Goal: Communication & Community: Answer question/provide support

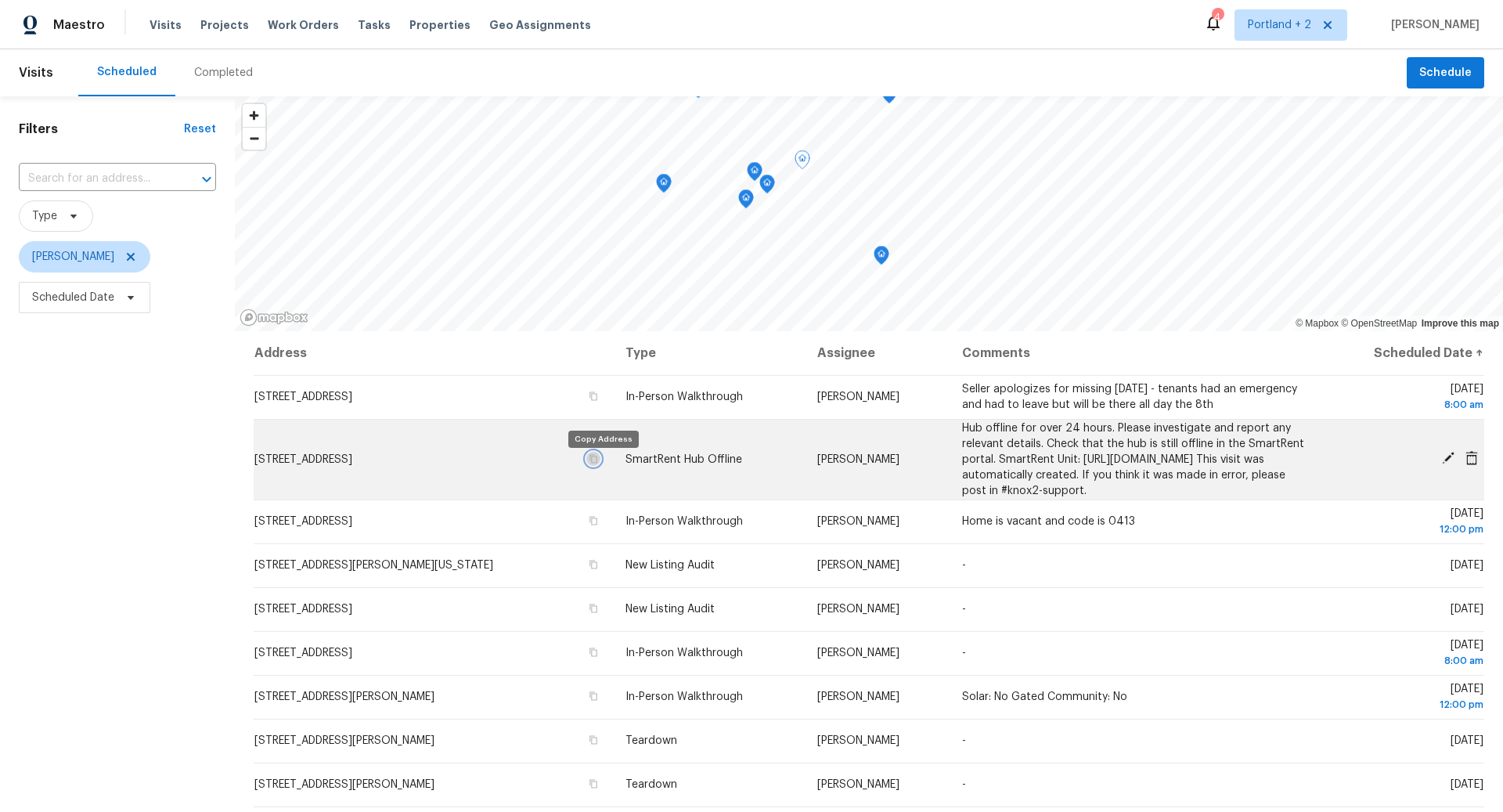
click at [598, 463] on icon "button" at bounding box center [593, 458] width 9 height 9
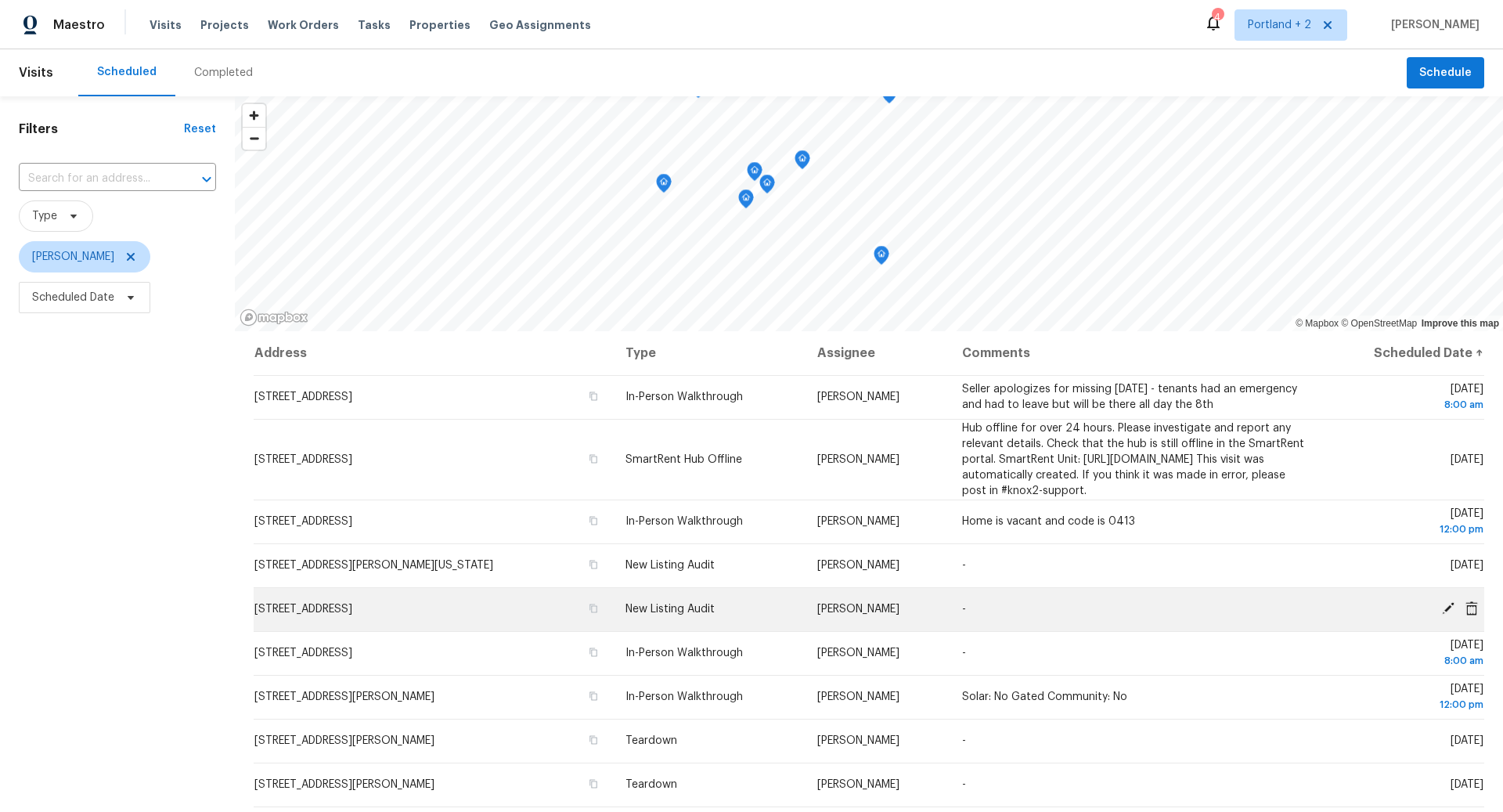
click at [1449, 615] on icon at bounding box center [1448, 608] width 13 height 13
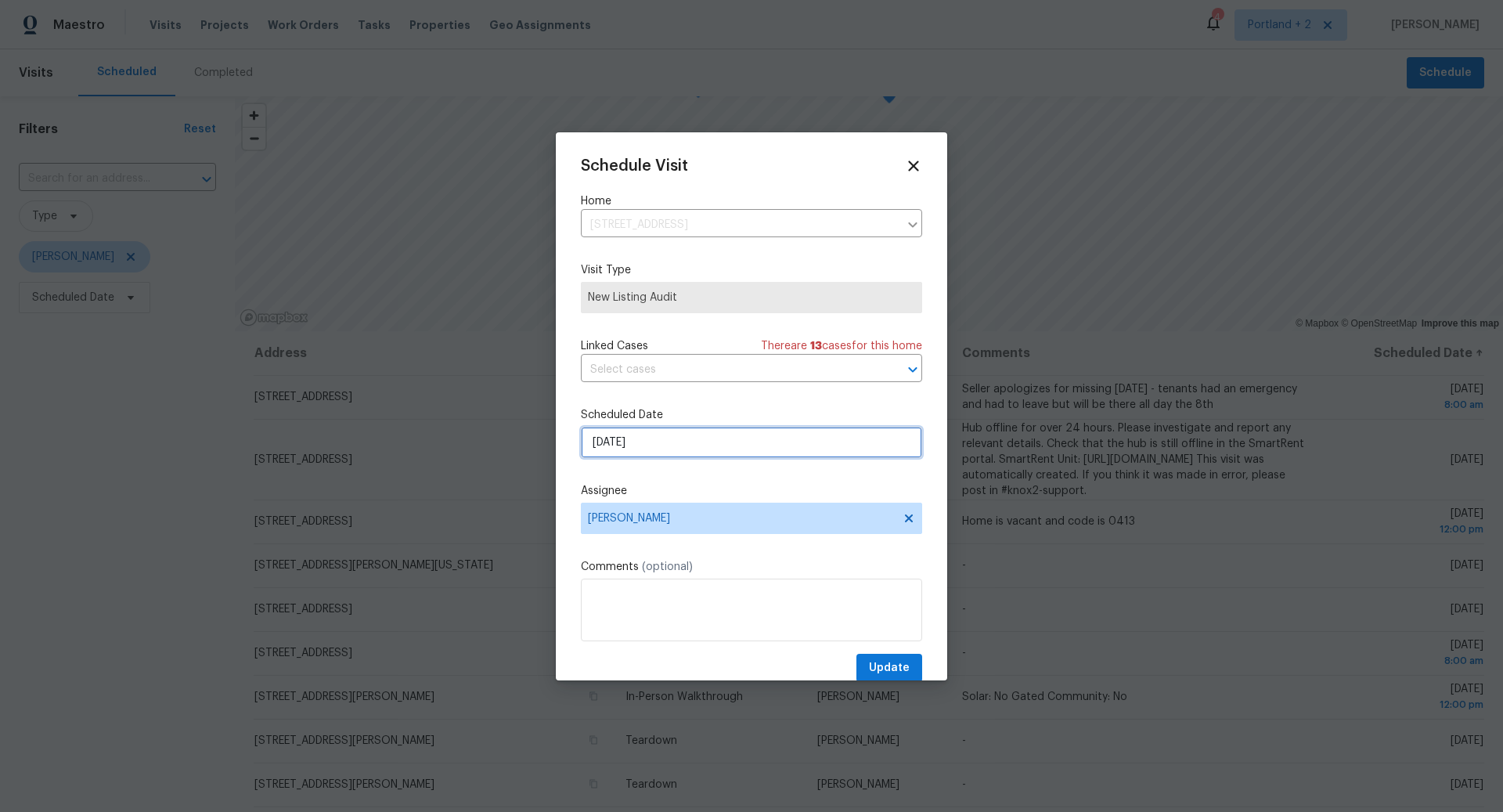
click at [772, 450] on input "10/8/2025" at bounding box center [752, 442] width 341 height 32
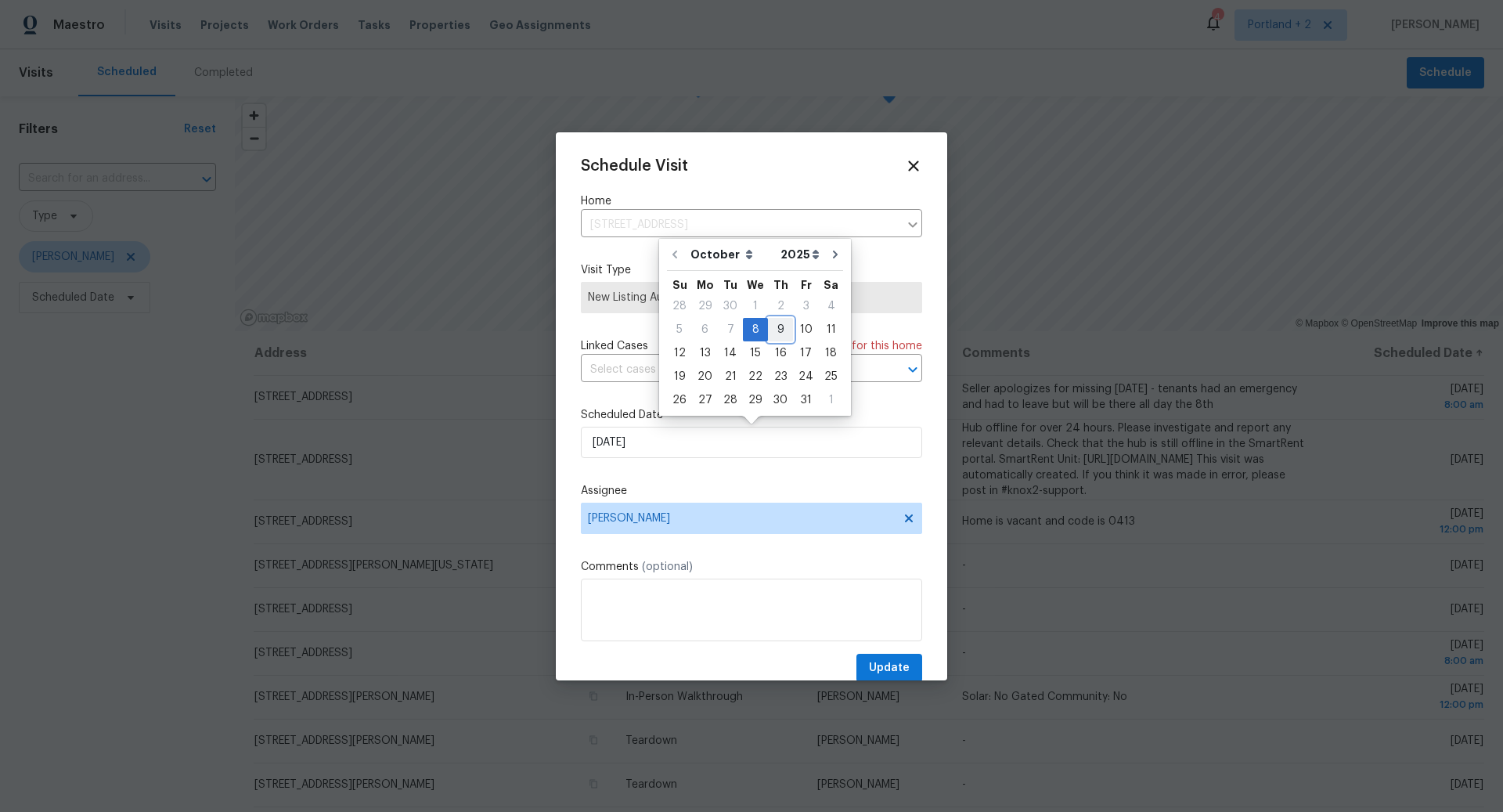
click at [780, 333] on div "9" at bounding box center [781, 330] width 25 height 22
type input "10/9/2025"
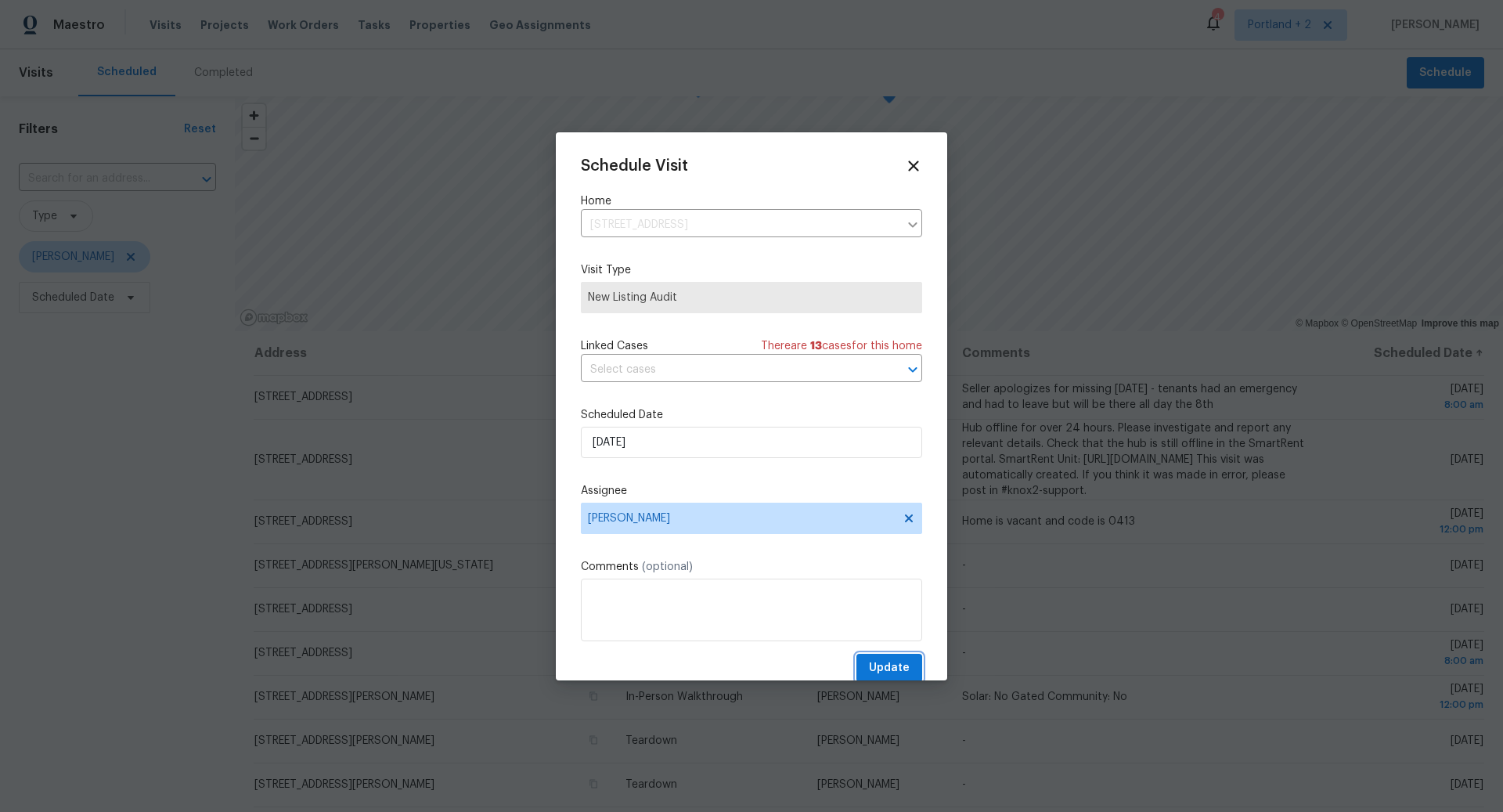
click at [896, 664] on span "Update" at bounding box center [890, 668] width 41 height 20
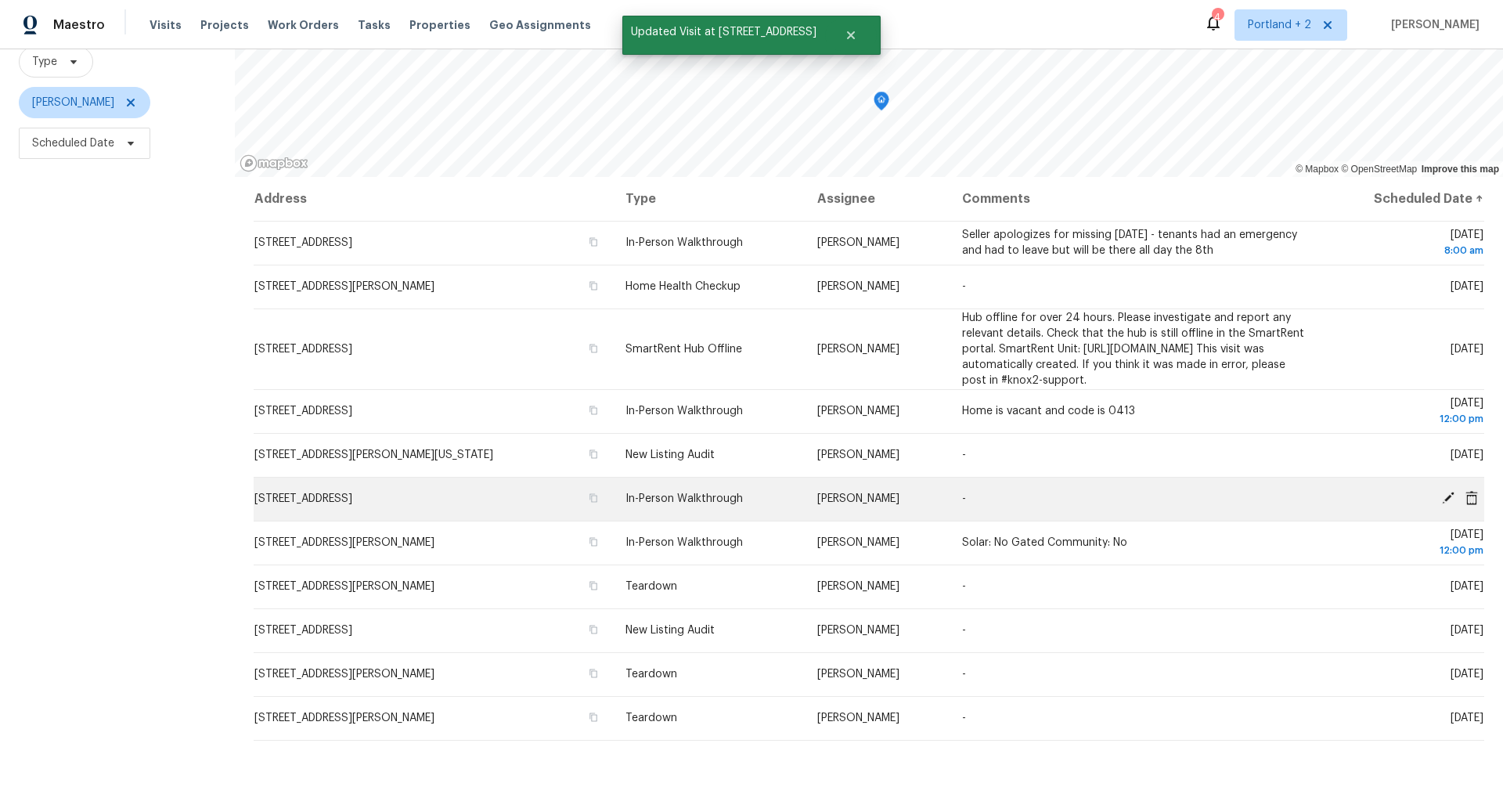
scroll to position [168, 0]
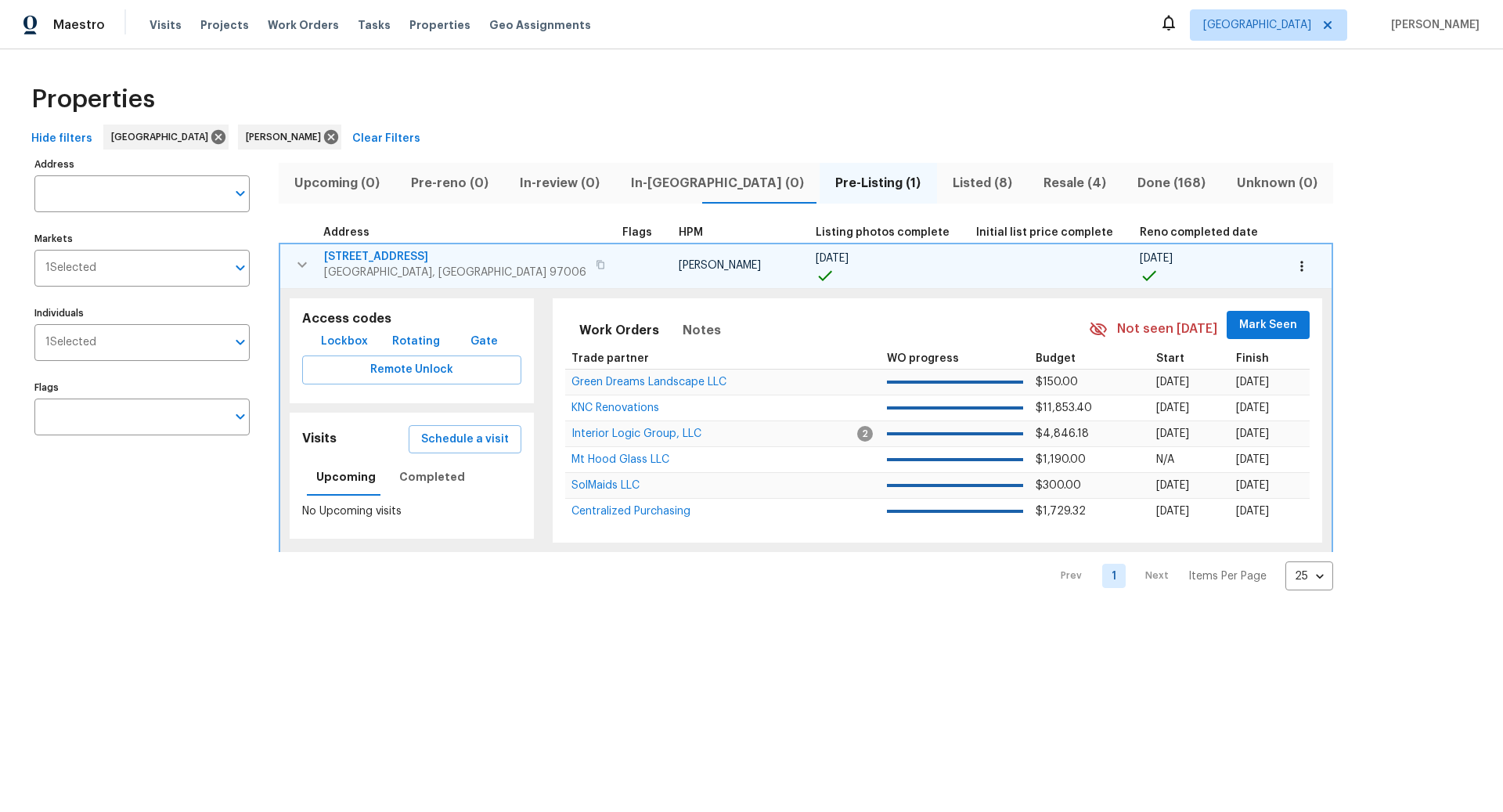
click at [1037, 180] on span "Resale (4)" at bounding box center [1075, 183] width 75 height 22
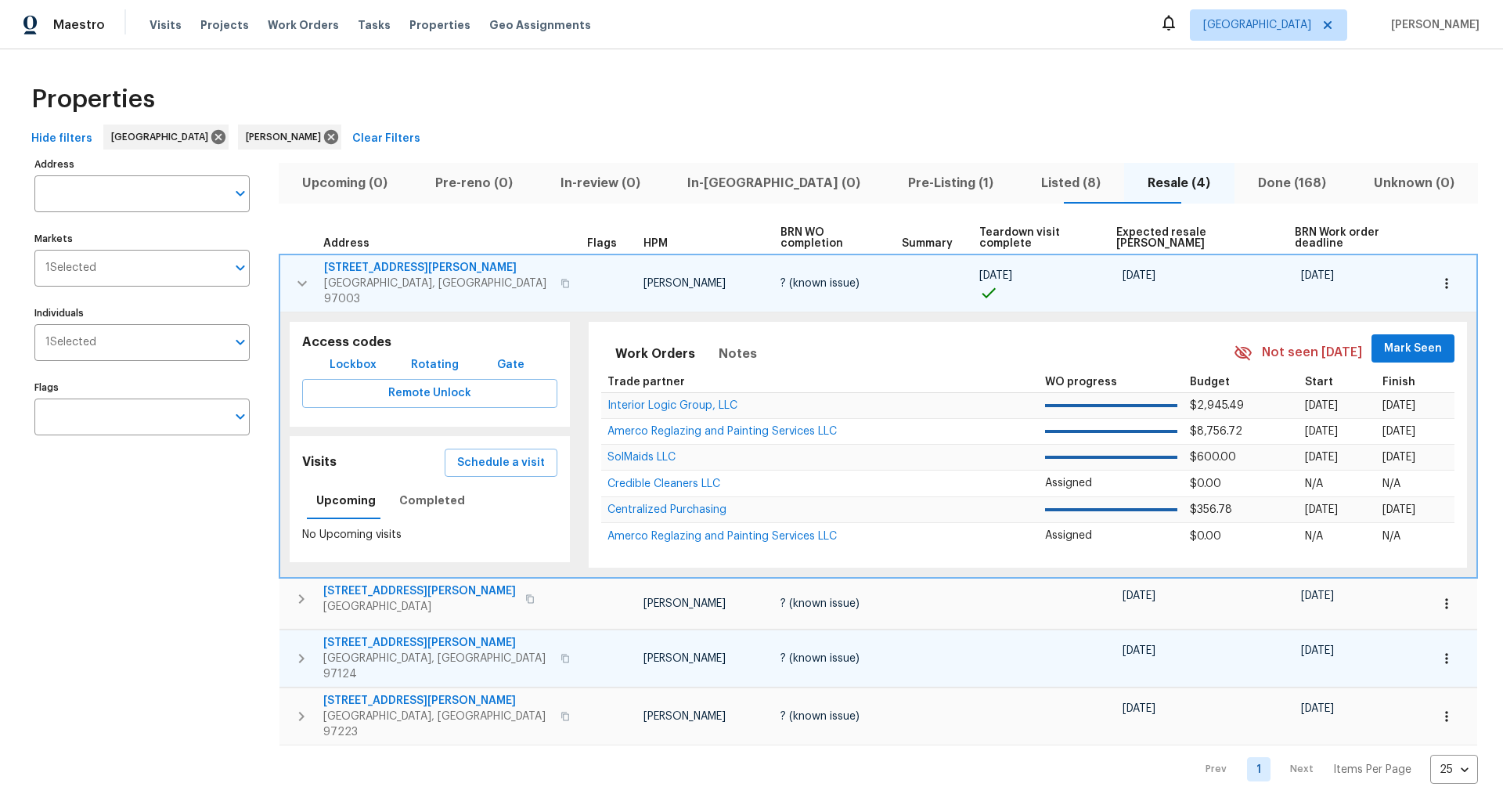
click at [307, 649] on icon "button" at bounding box center [301, 658] width 19 height 19
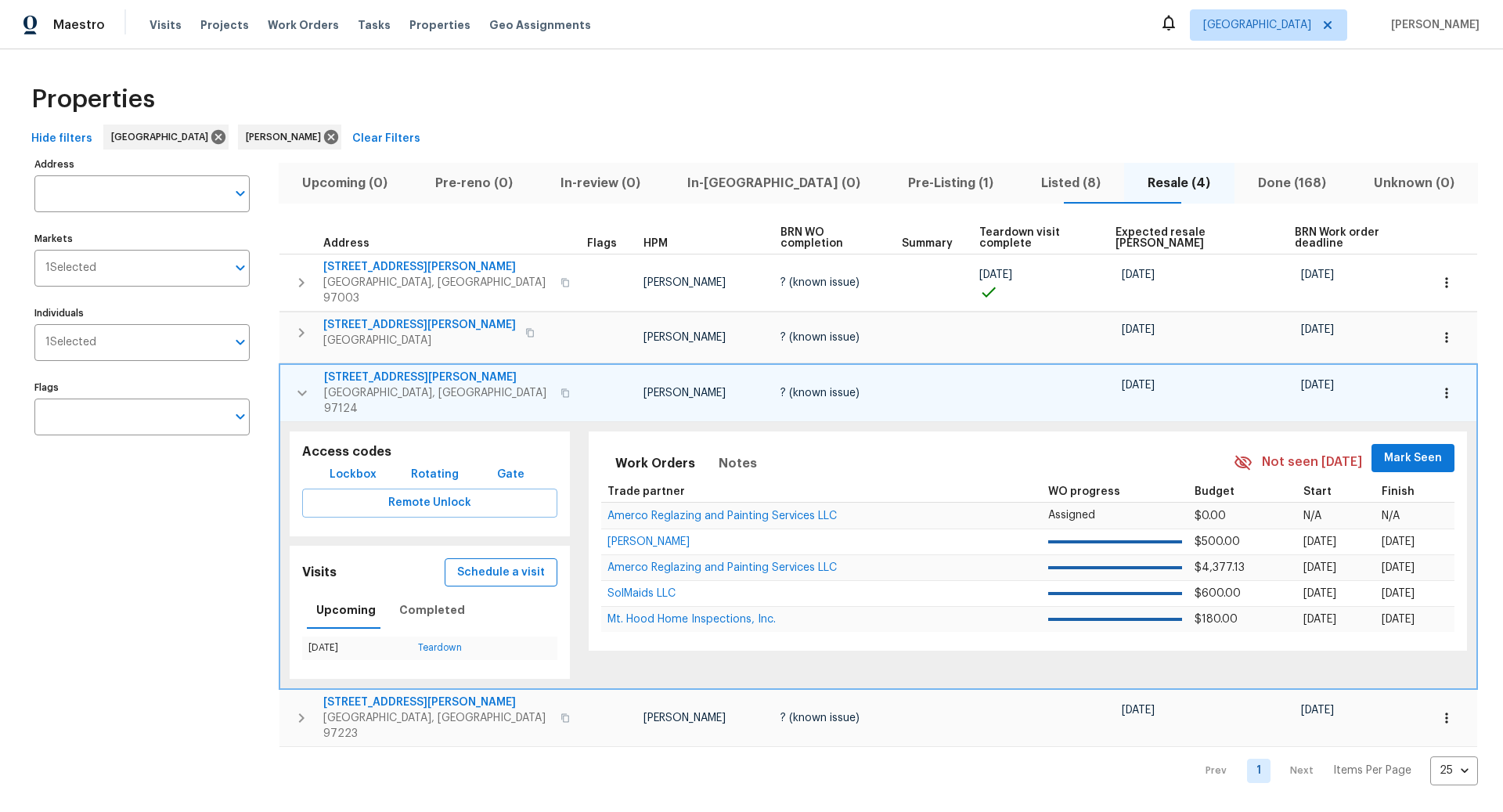
click at [510, 563] on span "Schedule a visit" at bounding box center [501, 572] width 88 height 20
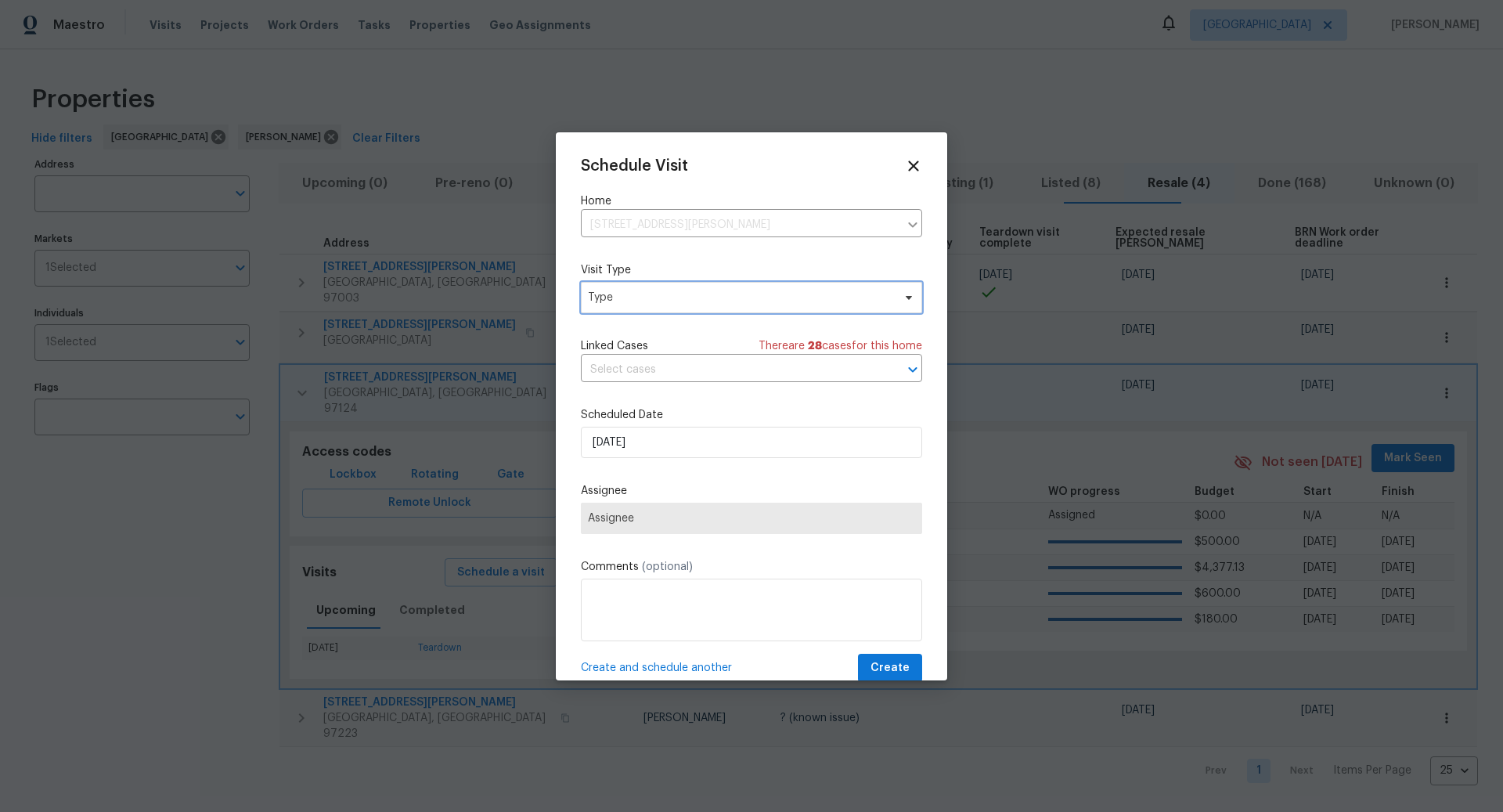
click at [670, 293] on span "Type" at bounding box center [740, 298] width 305 height 15
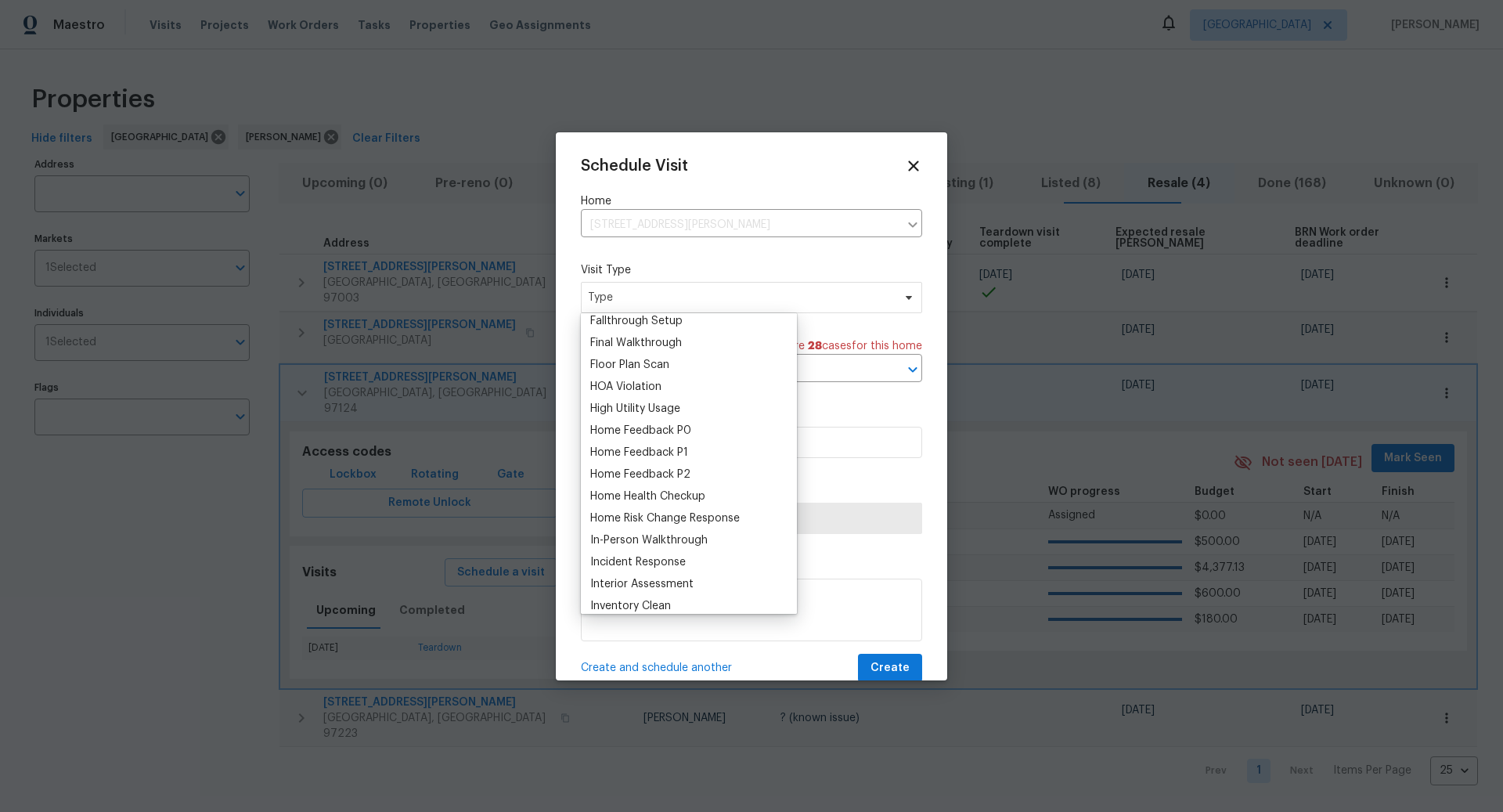
scroll to position [427, 0]
click at [648, 446] on div "Home Health Checkup" at bounding box center [647, 448] width 115 height 15
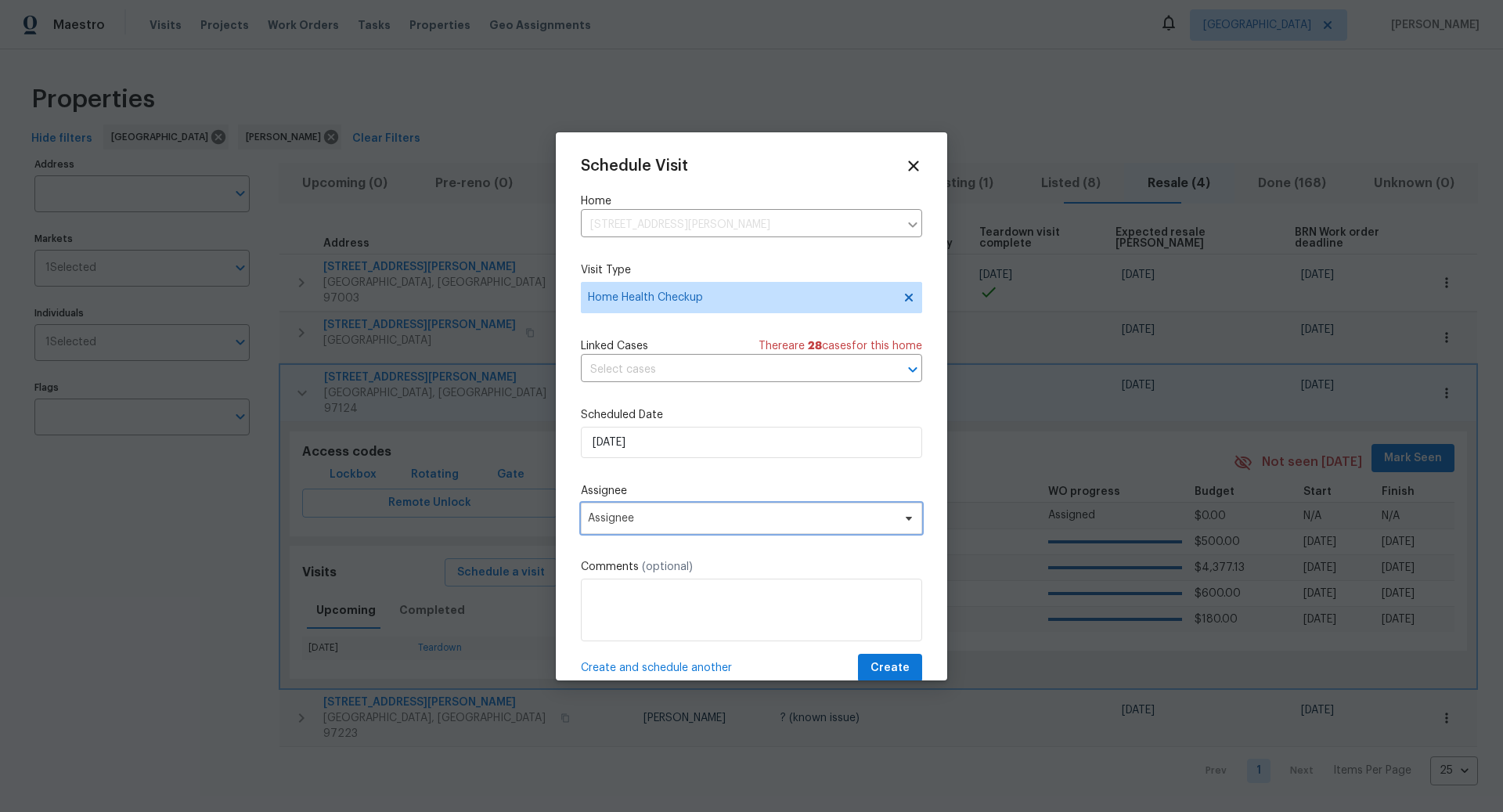
click at [679, 513] on span "Assignee" at bounding box center [741, 518] width 307 height 13
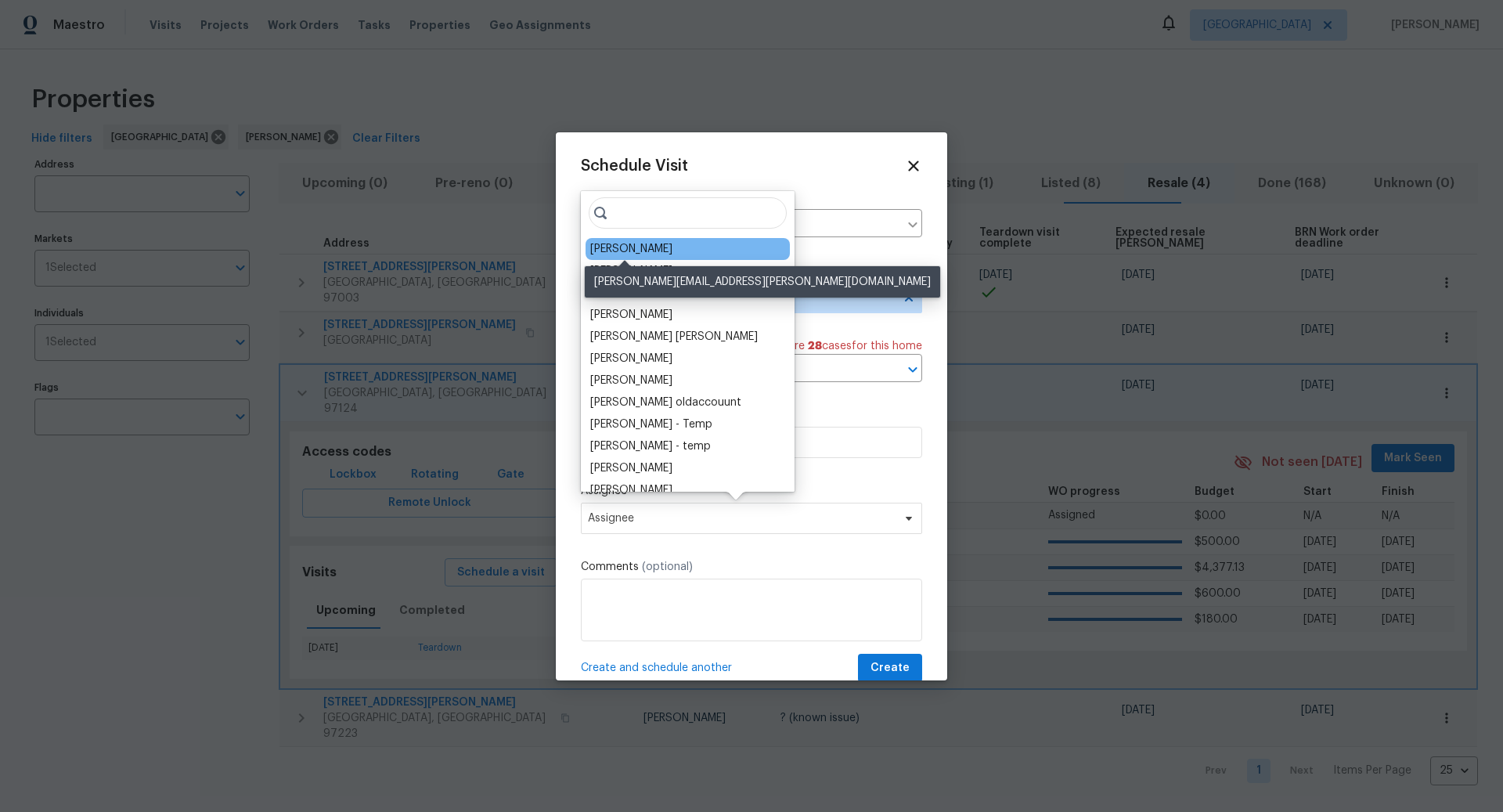
click at [633, 248] on div "[PERSON_NAME]" at bounding box center [631, 249] width 82 height 15
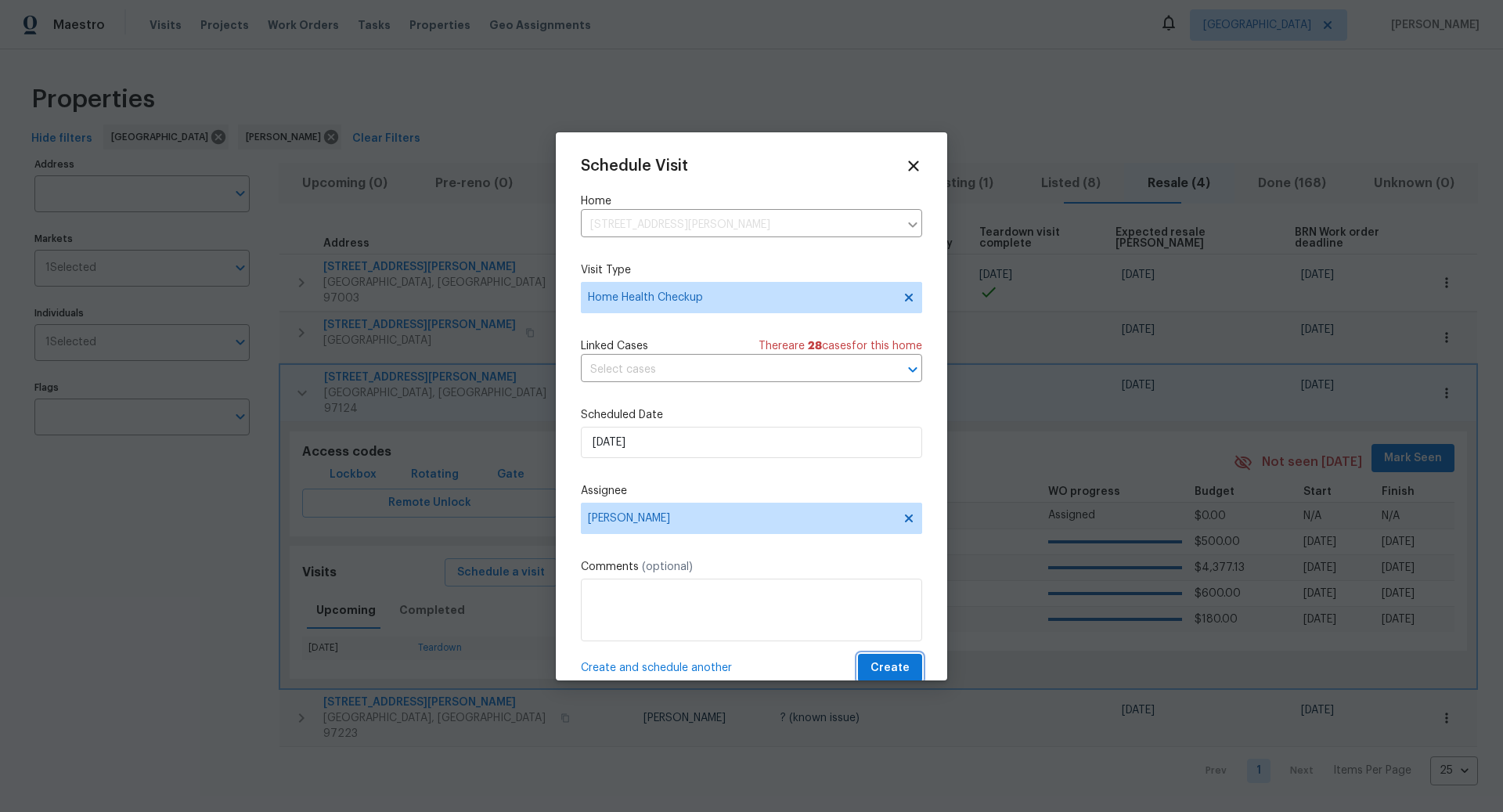
click at [896, 664] on span "Create" at bounding box center [891, 668] width 39 height 20
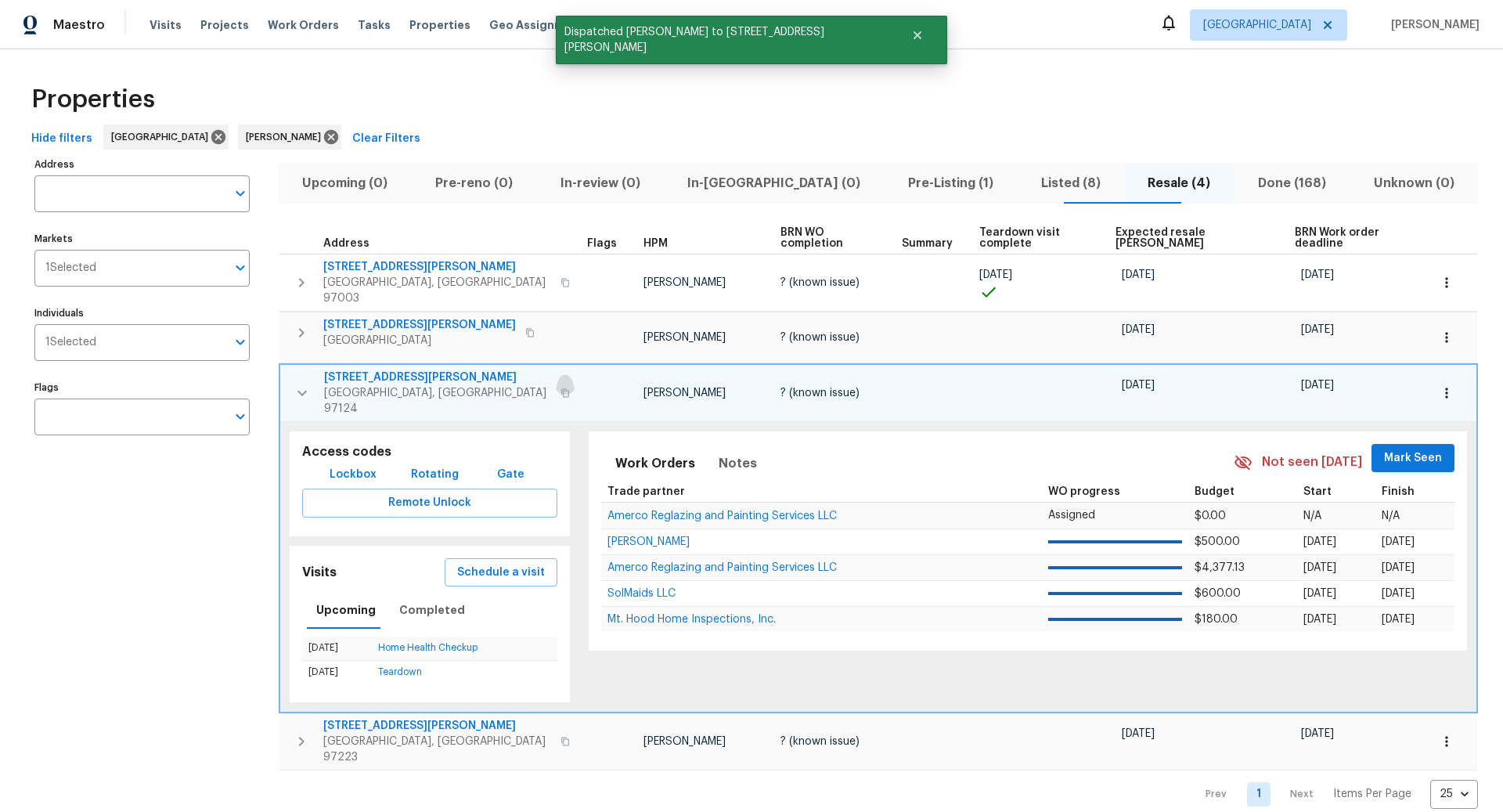
click at [560, 388] on icon "button" at bounding box center [565, 392] width 9 height 9
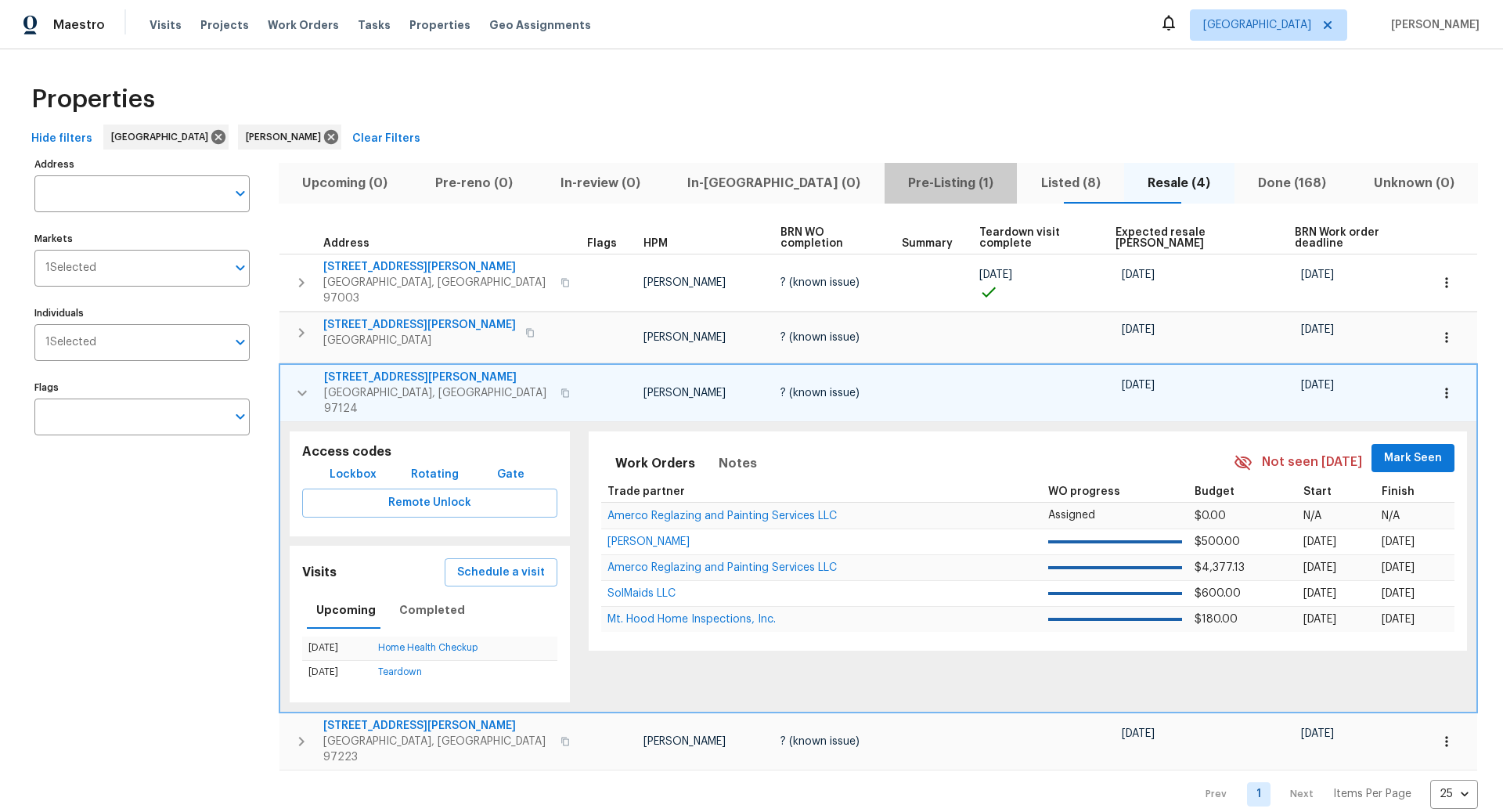
click at [894, 178] on span "Pre-Listing (1)" at bounding box center [951, 183] width 114 height 22
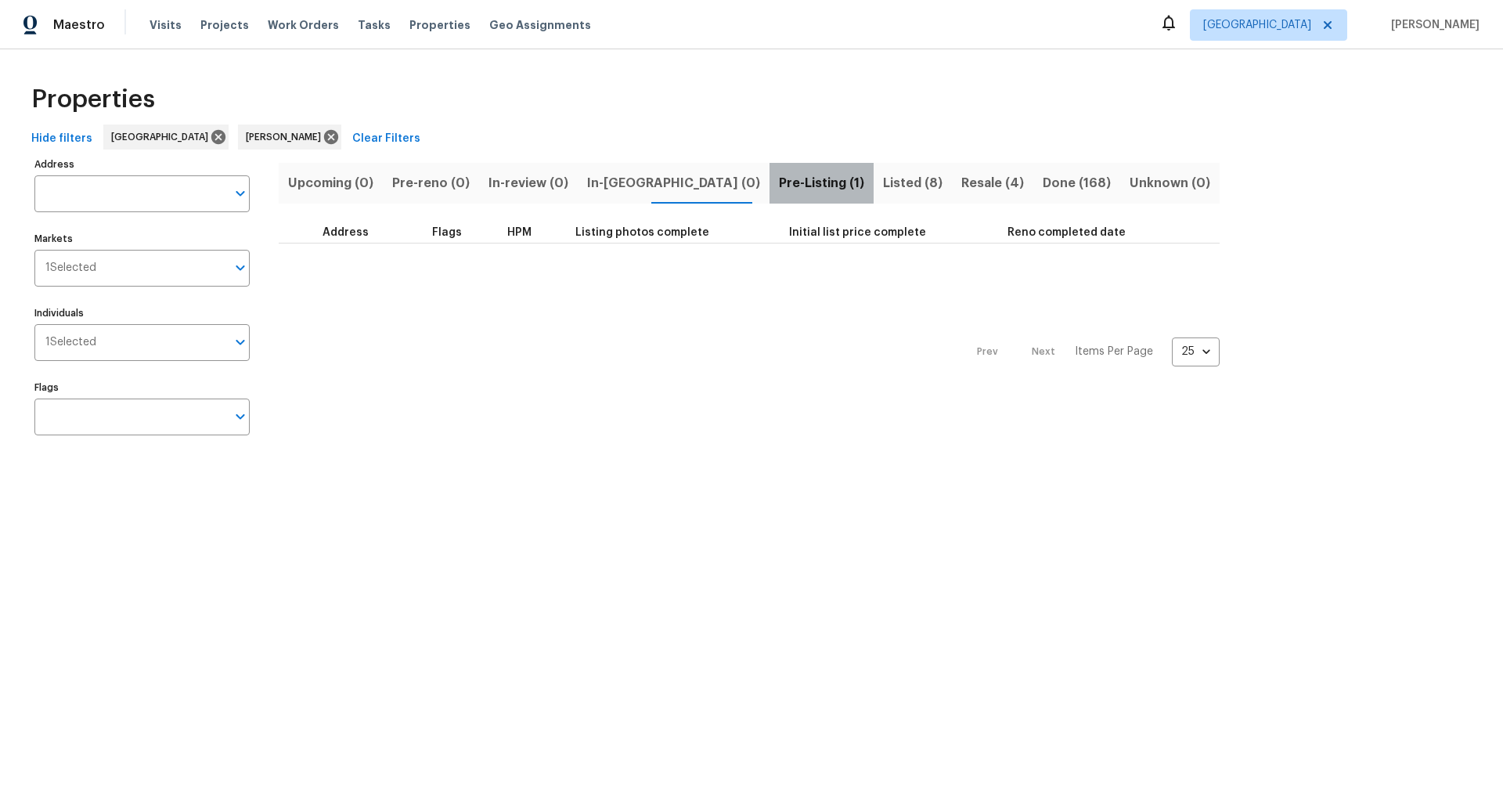
click at [779, 183] on span "Pre-Listing (1)" at bounding box center [821, 183] width 85 height 22
click at [887, 183] on span "Listed (9)" at bounding box center [917, 183] width 60 height 22
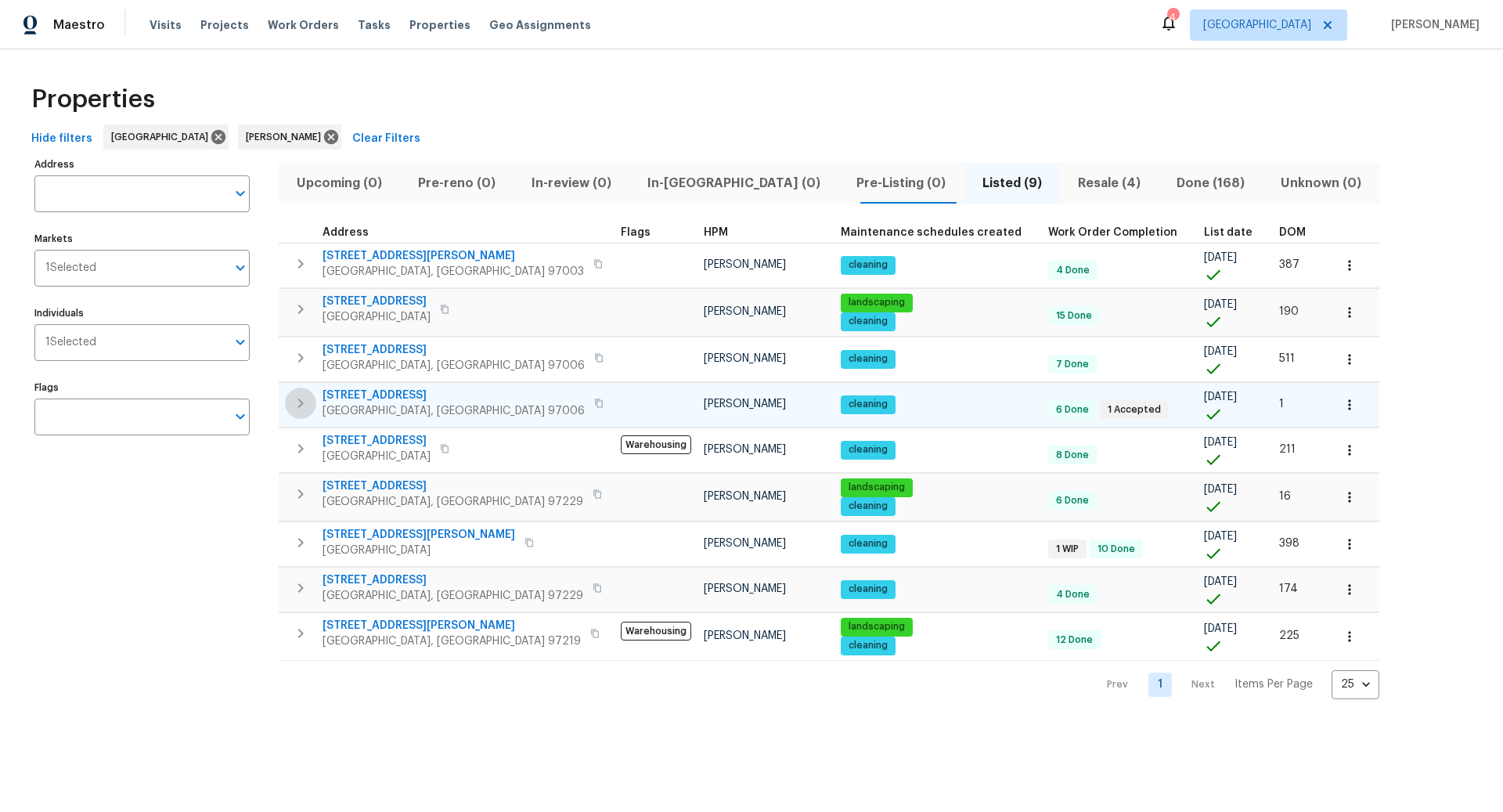
click at [305, 405] on icon "button" at bounding box center [300, 403] width 19 height 19
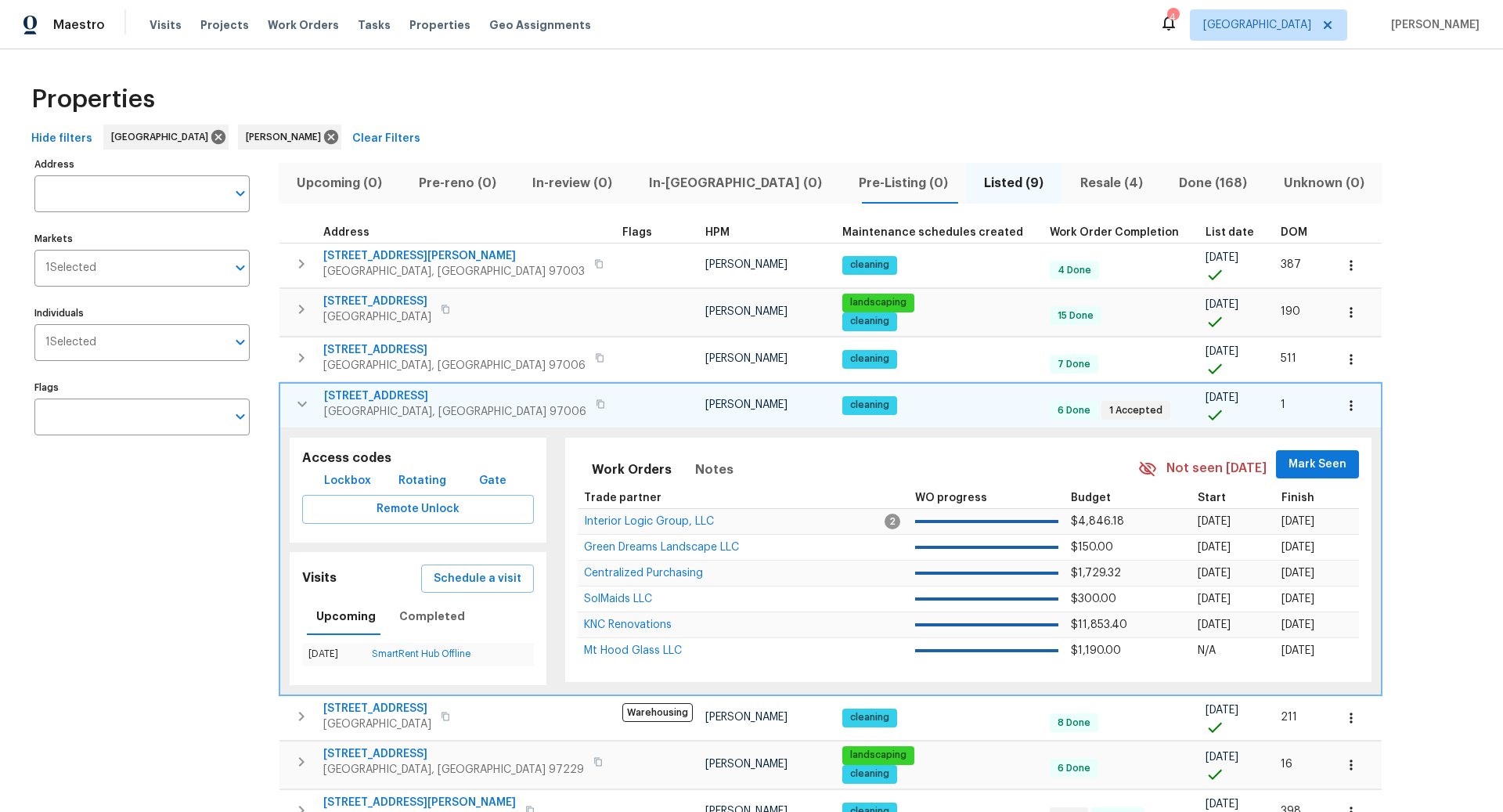
click at [1343, 400] on icon "button" at bounding box center [1351, 405] width 15 height 15
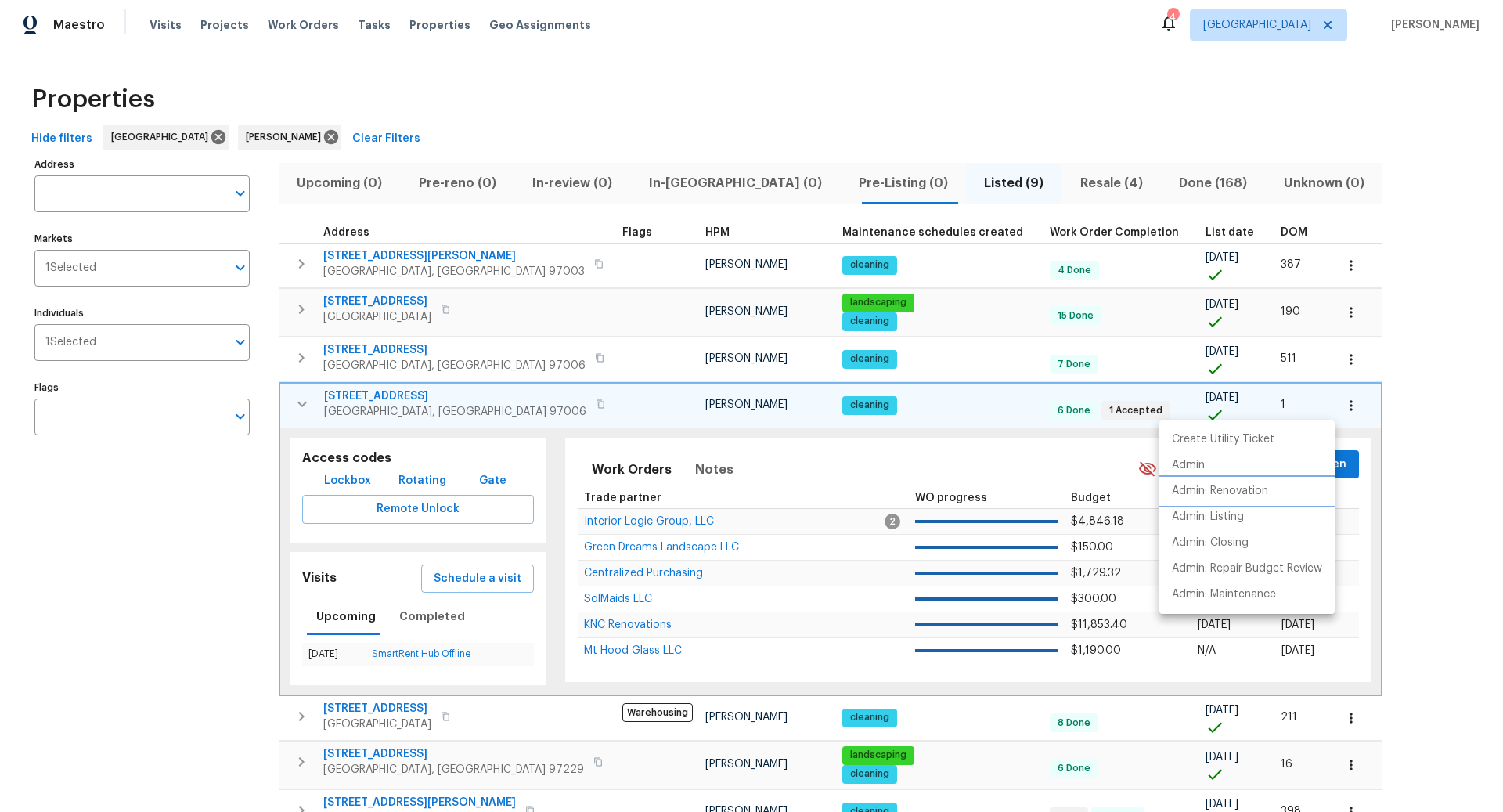
click at [1212, 490] on p "Admin: Renovation" at bounding box center [1220, 490] width 96 height 16
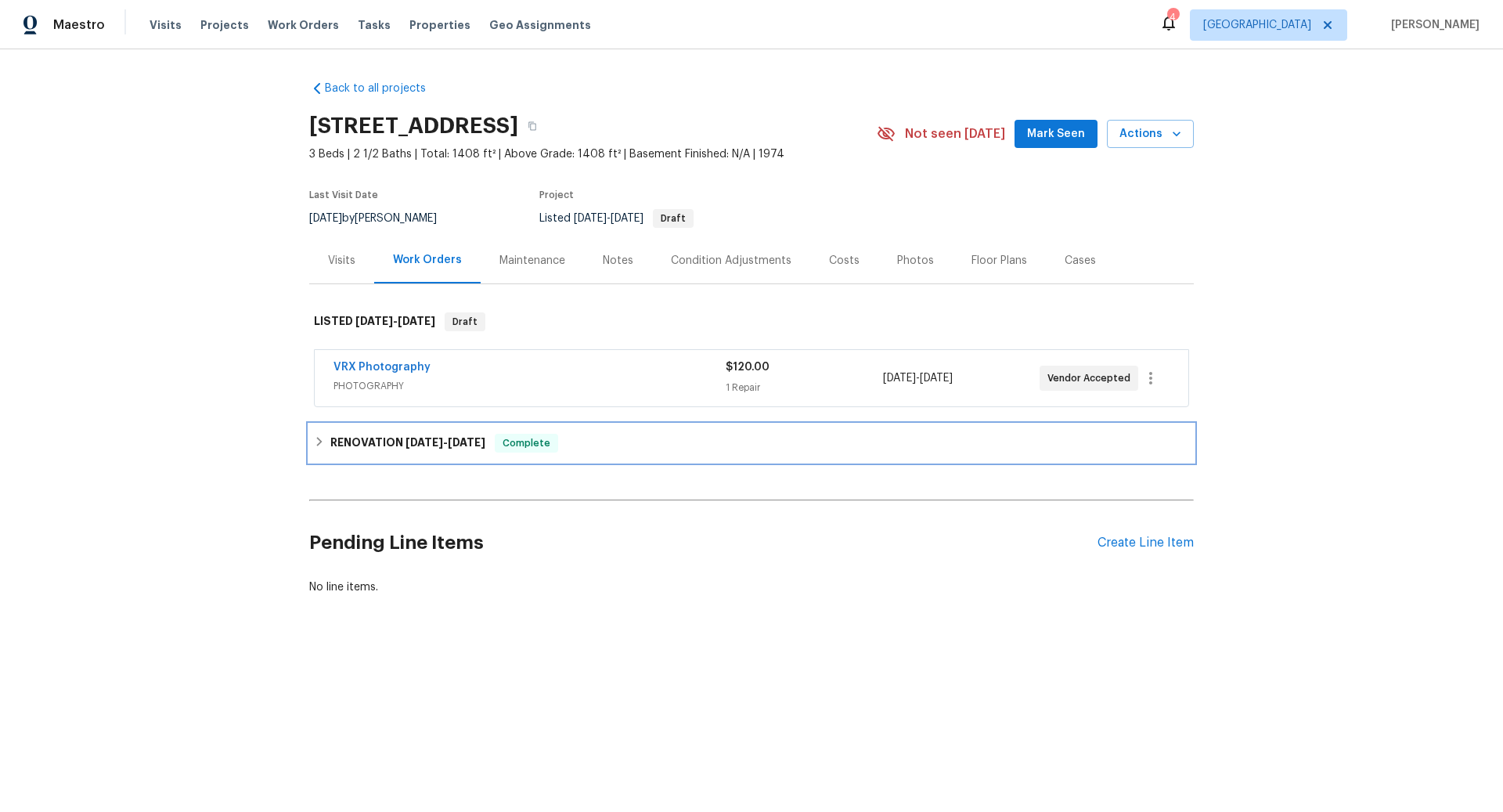
click at [485, 442] on span "[DATE]" at bounding box center [467, 442] width 38 height 11
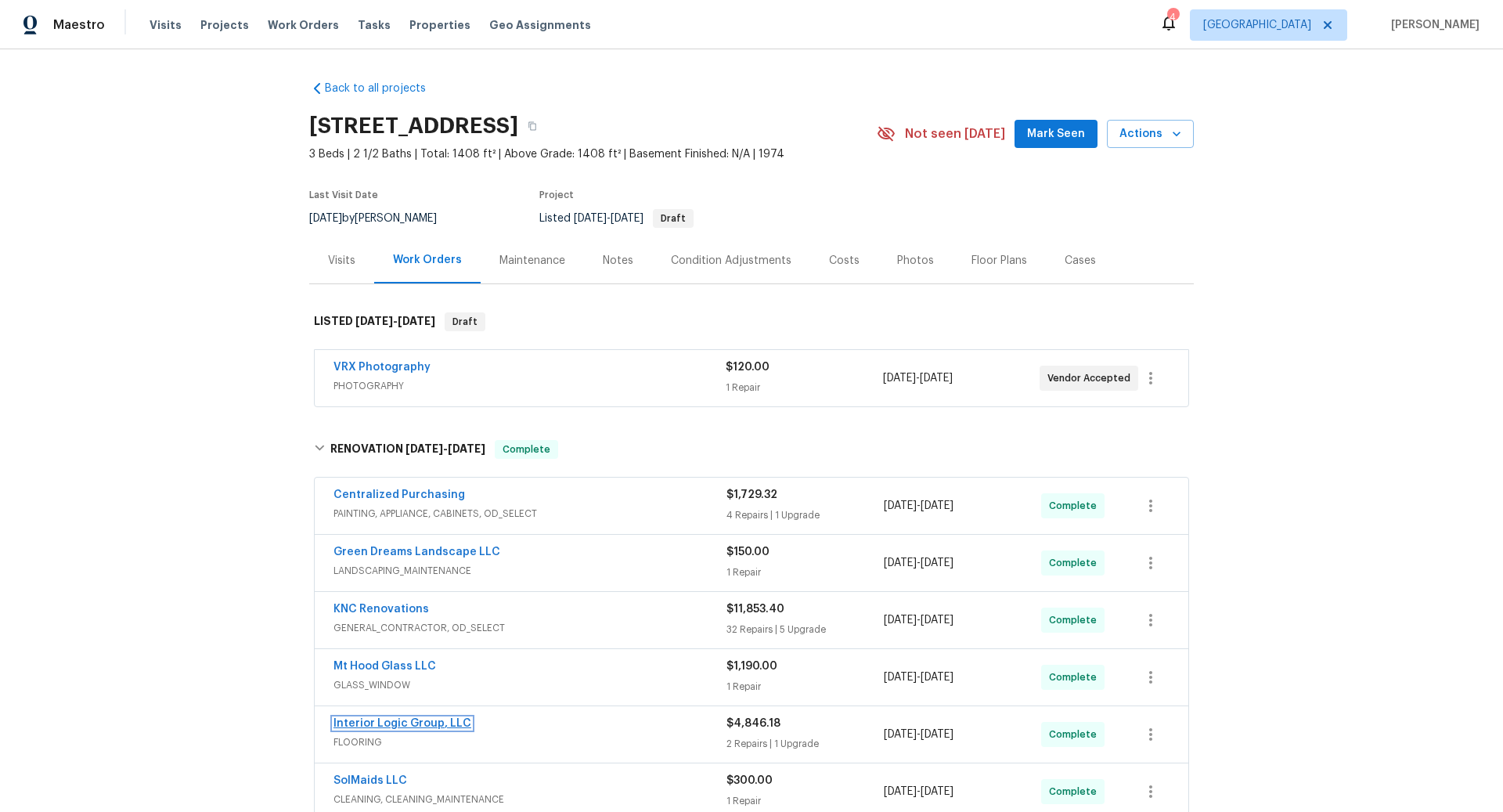
click at [396, 718] on link "Interior Logic Group, LLC" at bounding box center [403, 723] width 138 height 11
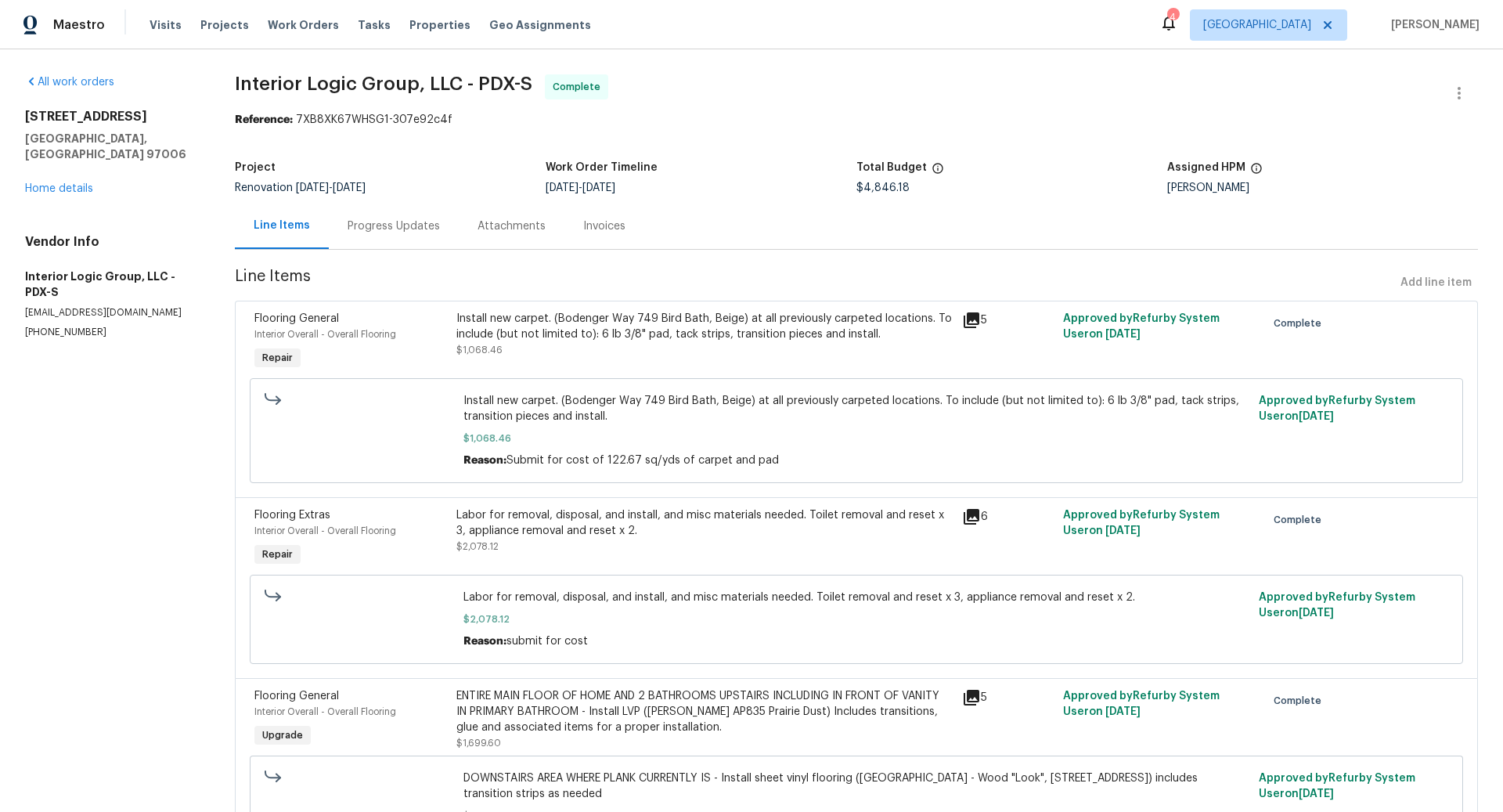
click at [397, 224] on div "Progress Updates" at bounding box center [394, 226] width 92 height 15
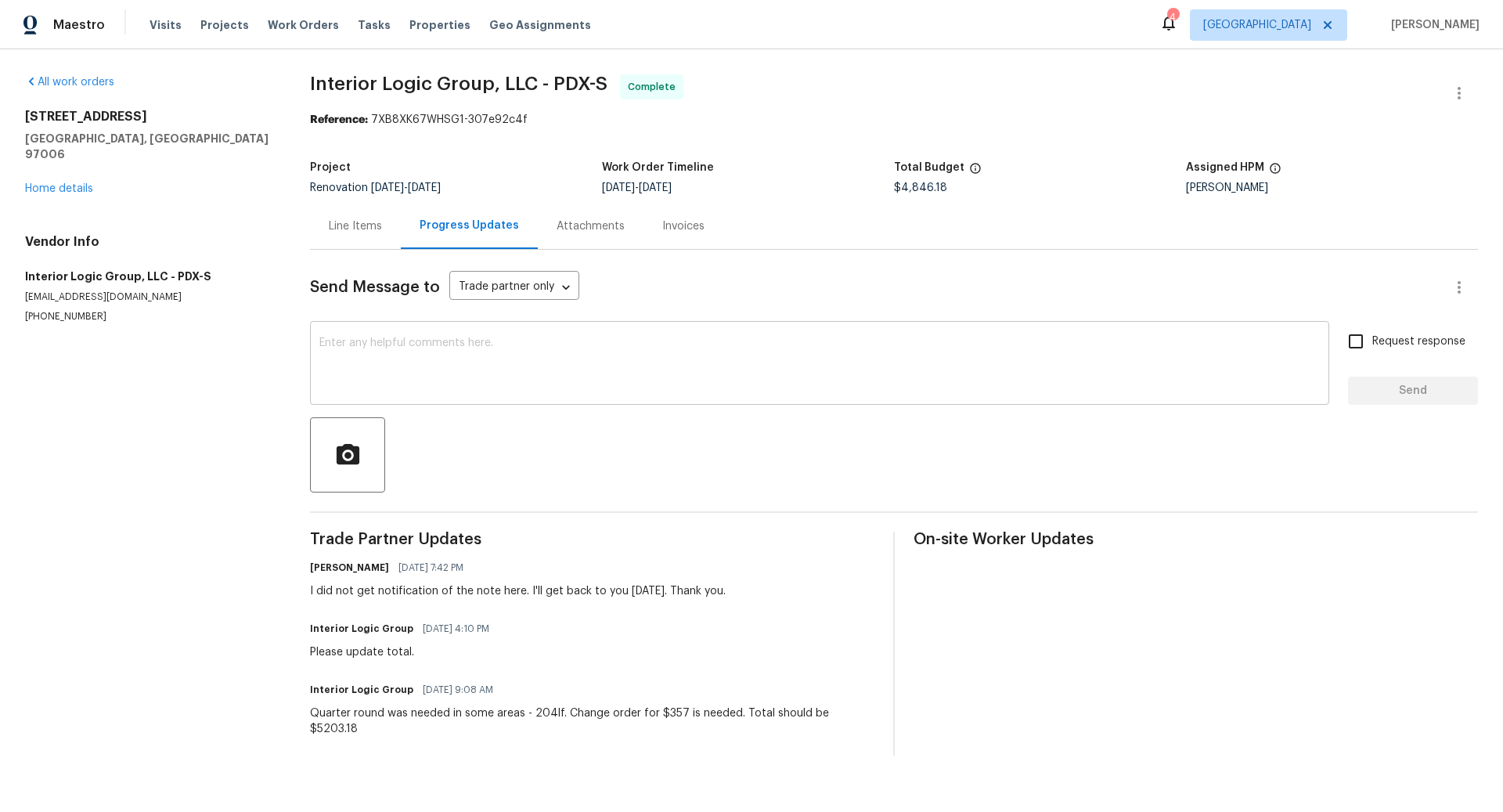
click at [451, 347] on textarea at bounding box center [820, 365] width 1001 height 55
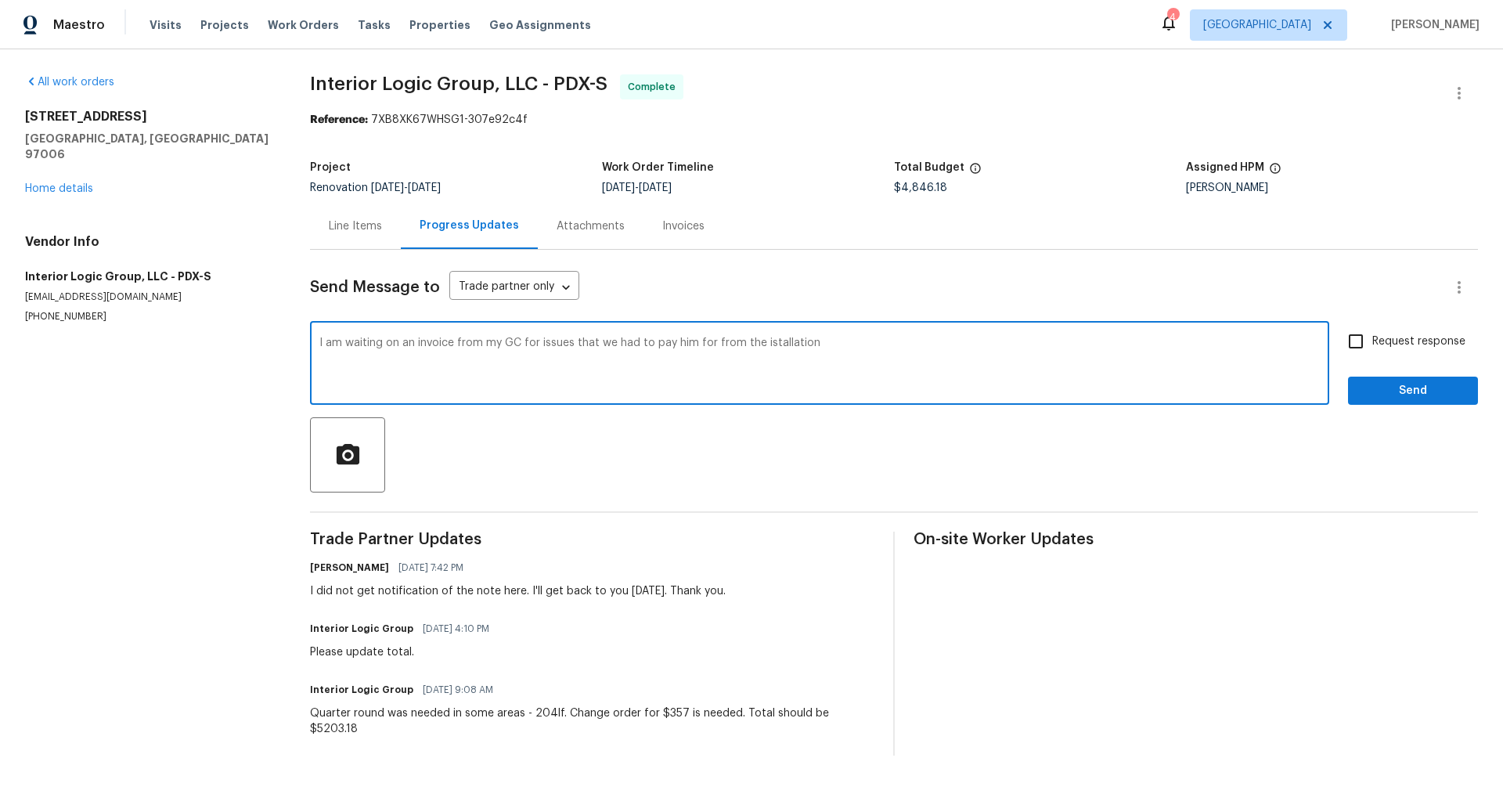
click at [758, 343] on textarea "I am waiting on an invoice from my GC for issues that we had to pay him for fro…" at bounding box center [820, 365] width 1001 height 55
click at [864, 345] on textarea "I am waiting on an invoice from my GC for issues that we had to pay him for fro…" at bounding box center [820, 365] width 1001 height 55
click at [1272, 340] on textarea "I am waiting on an invoice from my GC for issues that we had to pay him for fro…" at bounding box center [820, 365] width 1001 height 55
click at [744, 378] on textarea "I am waiting on an invoice from my GC for issues that we had to pay him for fro…" at bounding box center [820, 365] width 1001 height 55
type textarea "I am waiting on an invoice from my GC for issues that we had to pay him for fro…"
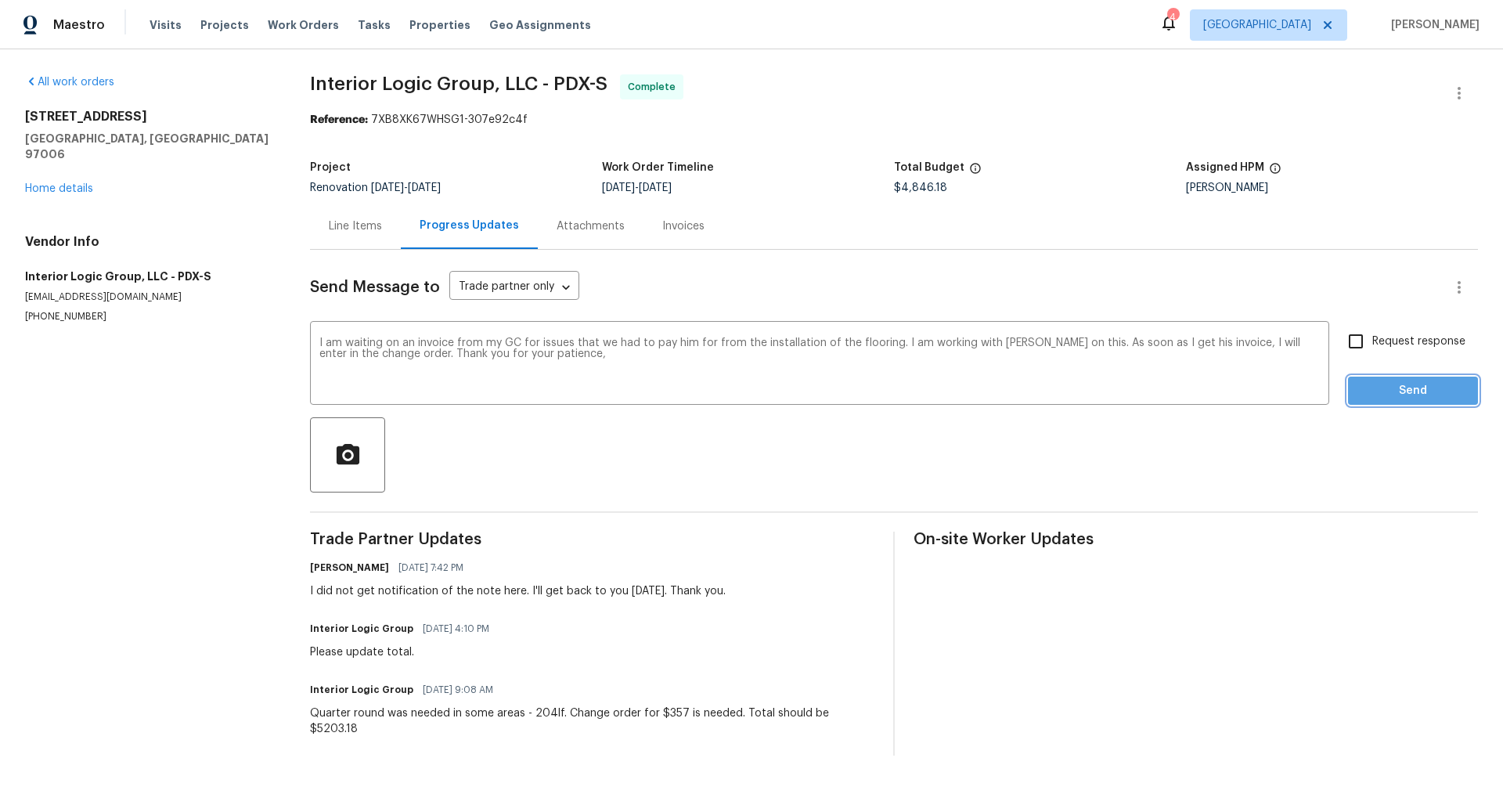
click at [1401, 387] on span "Send" at bounding box center [1413, 391] width 105 height 20
